Goal: Task Accomplishment & Management: Manage account settings

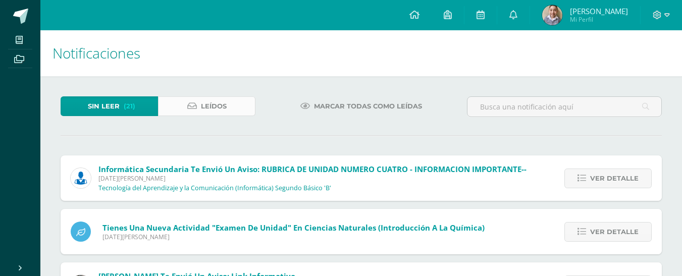
click at [209, 96] on link "Leídos" at bounding box center [206, 106] width 97 height 20
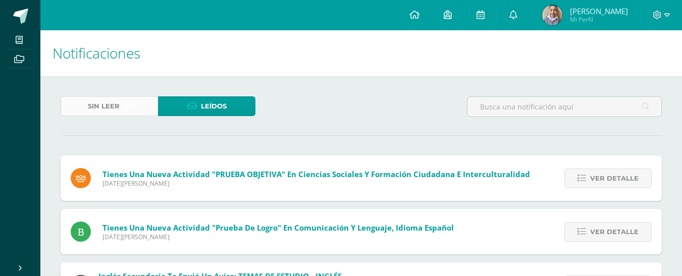
click at [146, 102] on link "Sin leer (21)" at bounding box center [109, 106] width 97 height 20
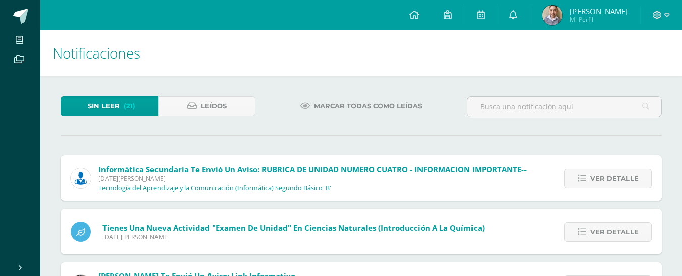
click at [329, 109] on span "Marcar todas como leídas" at bounding box center [368, 106] width 108 height 19
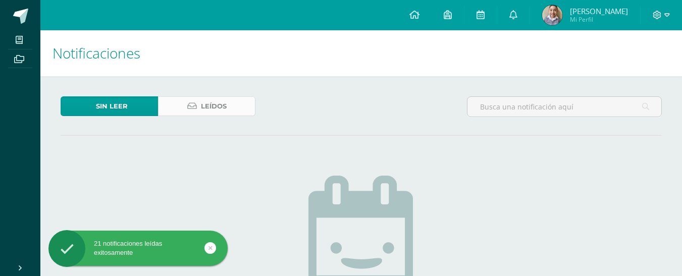
click at [223, 102] on span "Leídos" at bounding box center [214, 106] width 26 height 19
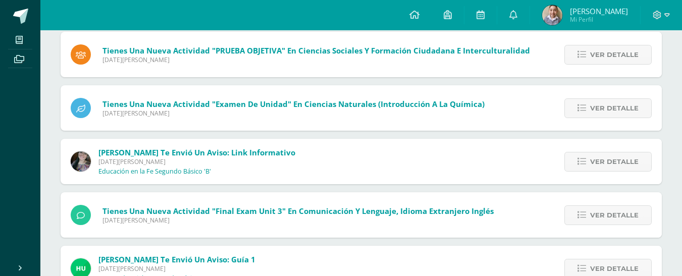
scroll to position [202, 0]
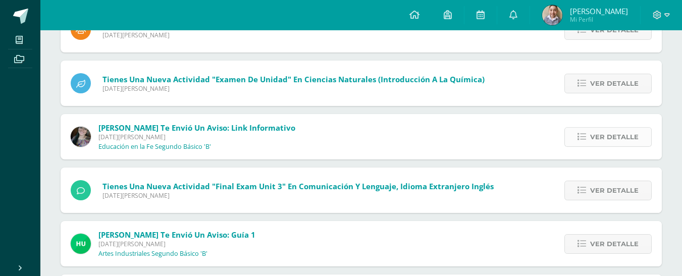
click at [628, 129] on span "Ver detalle" at bounding box center [615, 137] width 48 height 19
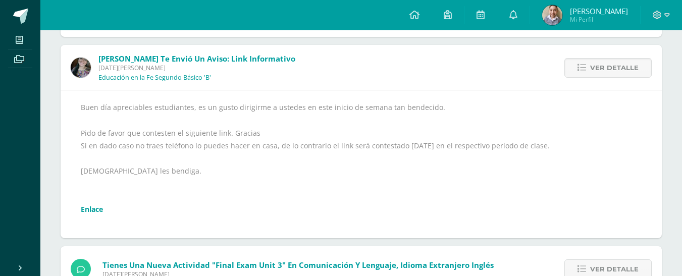
scroll to position [354, 0]
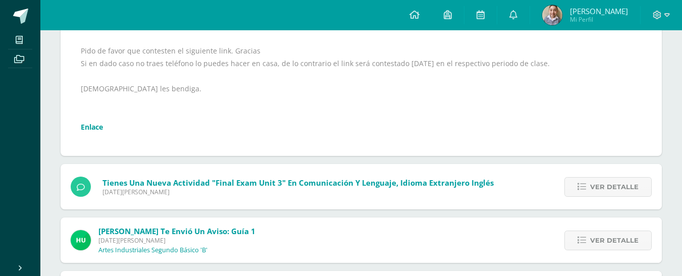
click at [102, 125] on link "Enlace" at bounding box center [92, 127] width 22 height 10
